Goal: Navigation & Orientation: Find specific page/section

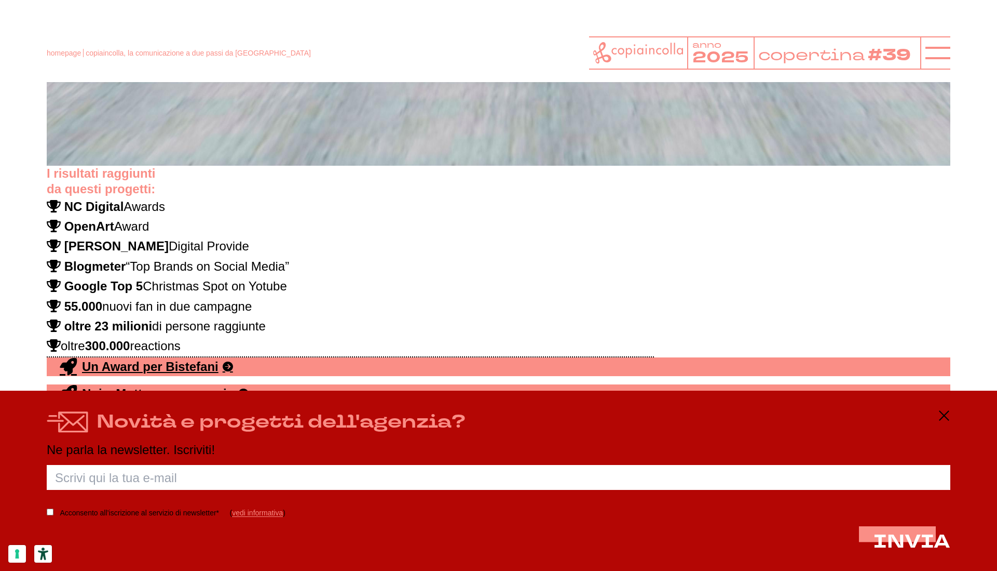
scroll to position [5963, 0]
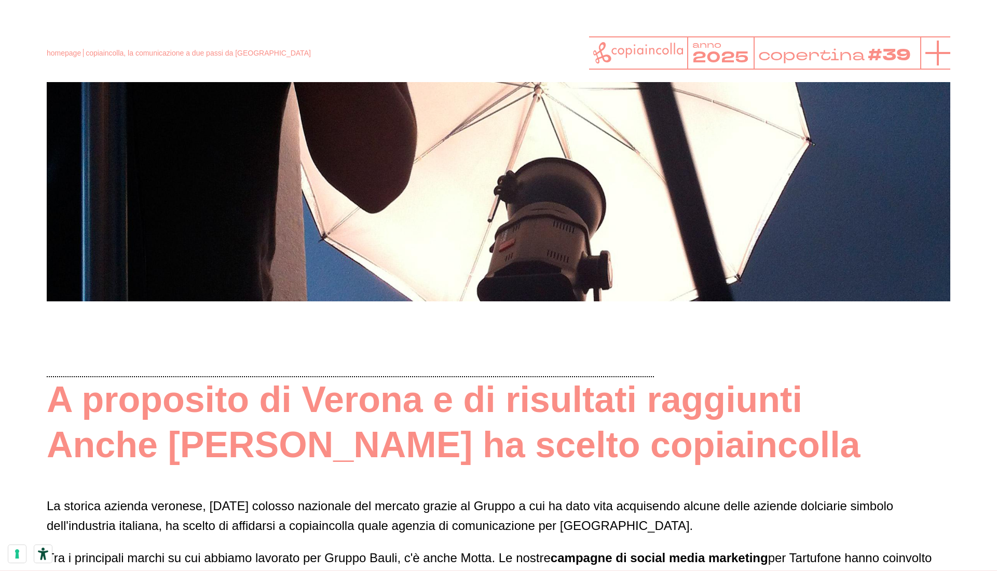
click at [948, 53] on line at bounding box center [938, 53] width 25 height 0
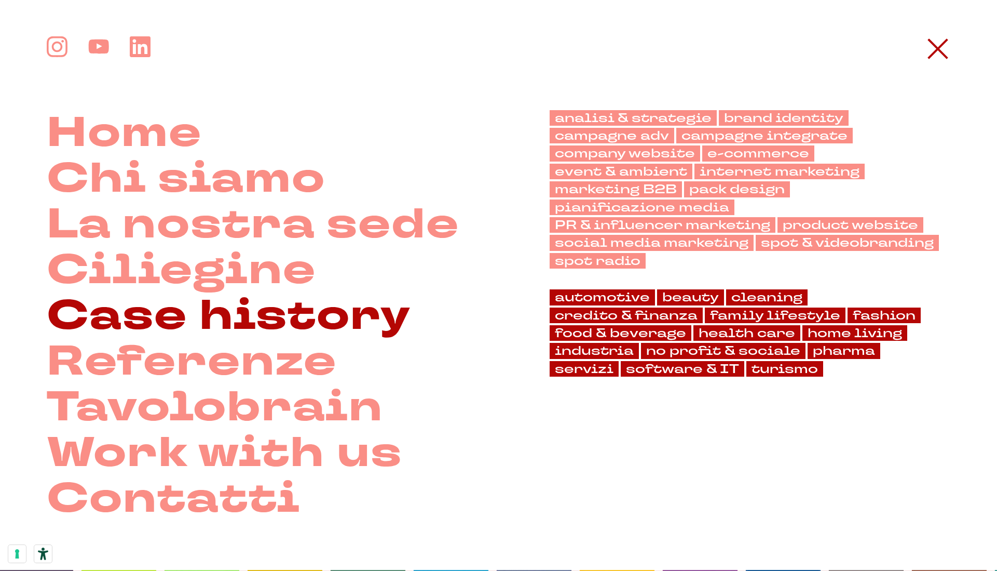
scroll to position [2024, 0]
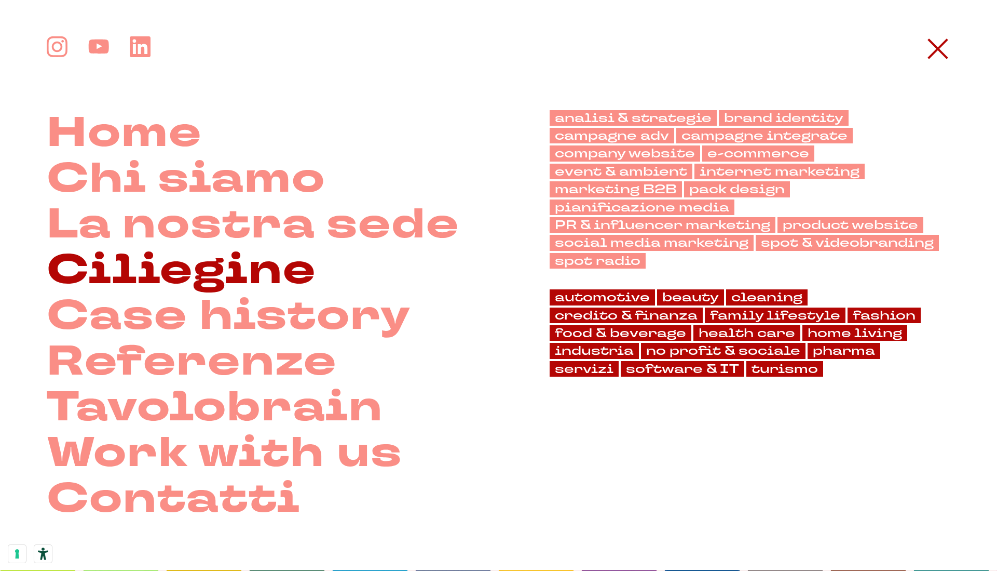
click at [199, 266] on link "Ciliegine" at bounding box center [181, 270] width 269 height 46
